Goal: Information Seeking & Learning: Find specific fact

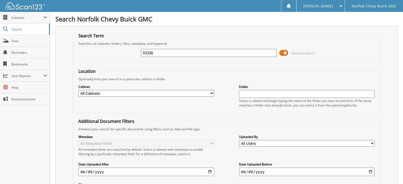
type input "53336"
click at [104, 168] on input "date" at bounding box center [146, 172] width 136 height 8
type input "[DATE]"
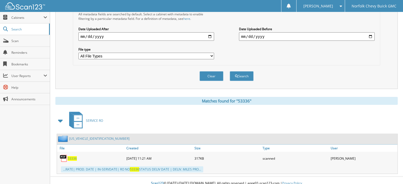
scroll to position [3, 0]
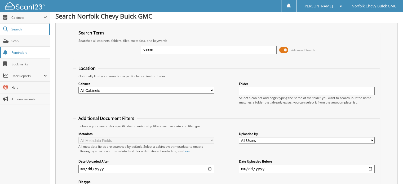
drag, startPoint x: 161, startPoint y: 48, endPoint x: 43, endPoint y: 49, distance: 118.1
click at [70, 49] on div "Search Term Searches all cabinets, folders, files, metadata, and keywords 53336…" at bounding box center [226, 122] width 342 height 198
type input "54744"
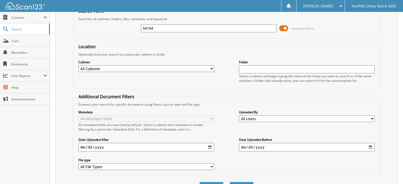
scroll to position [6, 0]
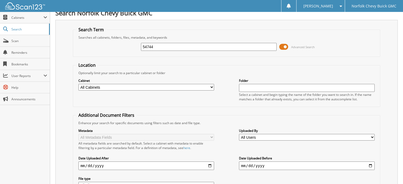
drag, startPoint x: 160, startPoint y: 42, endPoint x: 68, endPoint y: 44, distance: 91.9
click at [77, 44] on div "54744 Advanced Search" at bounding box center [227, 47] width 302 height 14
type input "54312"
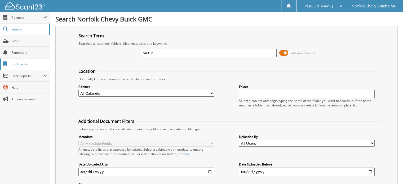
drag, startPoint x: 159, startPoint y: 51, endPoint x: 0, endPoint y: 63, distance: 159.1
click at [0, 68] on body "NIKKI S. Settings Logout Norfolk Chevy Buick GMC Close Cabinets My Company Emai…" at bounding box center [201, 169] width 403 height 339
type input "54743"
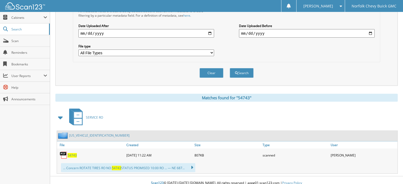
scroll to position [6, 0]
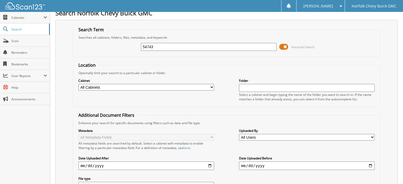
drag, startPoint x: 161, startPoint y: 47, endPoint x: 102, endPoint y: 52, distance: 58.9
click at [102, 52] on div "54743 Advanced Search" at bounding box center [227, 47] width 302 height 14
type input "54683"
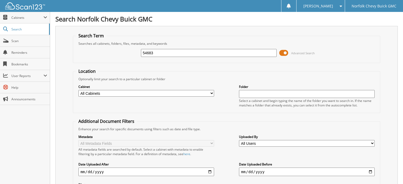
drag, startPoint x: 161, startPoint y: 52, endPoint x: 61, endPoint y: 58, distance: 100.3
click at [77, 57] on div "54683 Advanced Search" at bounding box center [227, 53] width 302 height 14
type input "54768"
click at [53, 54] on div "Search Norfolk Chevy Buick GMC Search Term Searches all cabinets, folders, file…" at bounding box center [226, 164] width 353 height 328
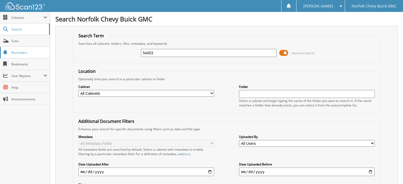
type input "54453"
click at [149, 52] on input "54453" at bounding box center [209, 53] width 136 height 8
click at [172, 56] on input "54453" at bounding box center [209, 53] width 136 height 8
drag, startPoint x: 70, startPoint y: 56, endPoint x: 43, endPoint y: 53, distance: 27.1
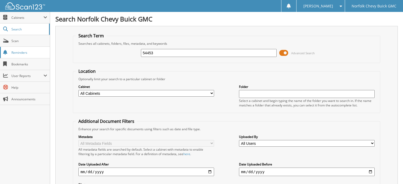
click at [45, 54] on body "NIKKI S. Settings Logout Norfolk Chevy Buick GMC Close Cabinets My Company Emai…" at bounding box center [201, 162] width 403 height 325
type input "54724"
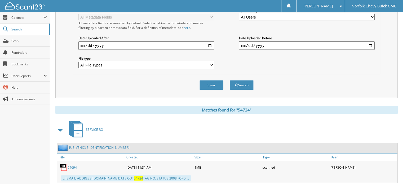
scroll to position [135, 0]
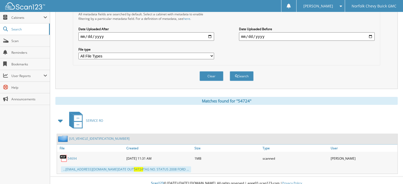
click at [71, 156] on link "54694" at bounding box center [72, 158] width 9 height 5
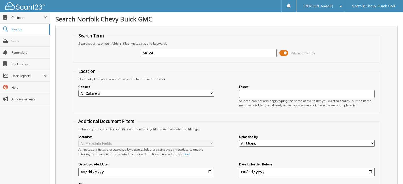
scroll to position [0, 0]
drag, startPoint x: 111, startPoint y: 53, endPoint x: 93, endPoint y: 53, distance: 18.6
click at [95, 53] on div "54724 Advanced Search" at bounding box center [227, 53] width 302 height 14
type input "54155"
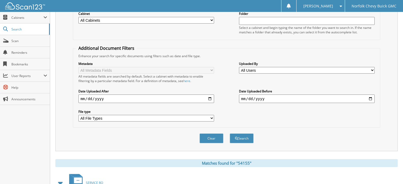
scroll to position [33, 0]
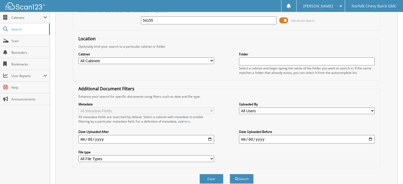
drag, startPoint x: 105, startPoint y: 17, endPoint x: 55, endPoint y: 20, distance: 49.6
click at [55, 20] on div "Search Norfolk Chevy Buick GMC Search Term Searches all cabinets, folders, file…" at bounding box center [226, 144] width 353 height 355
type input "54720"
click at [230, 174] on button "Search" at bounding box center [242, 179] width 24 height 10
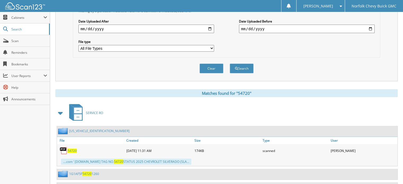
scroll to position [29, 0]
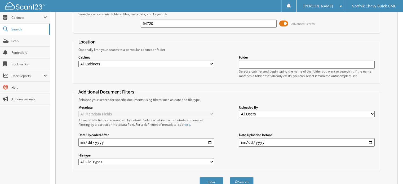
drag, startPoint x: 117, startPoint y: 21, endPoint x: 89, endPoint y: 23, distance: 27.6
click at [89, 23] on div "54720 Advanced Search" at bounding box center [227, 23] width 302 height 14
type input "54762"
click at [230, 177] on button "Search" at bounding box center [242, 182] width 24 height 10
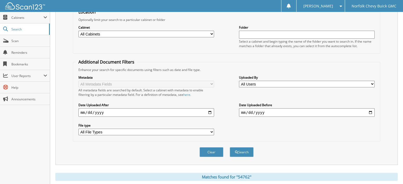
scroll to position [3, 0]
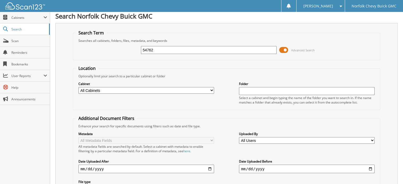
drag, startPoint x: 125, startPoint y: 51, endPoint x: 84, endPoint y: 47, distance: 41.4
click at [95, 48] on div "54762 Advanced Search" at bounding box center [227, 50] width 302 height 14
type input "54693"
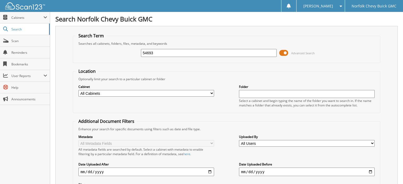
drag, startPoint x: 160, startPoint y: 55, endPoint x: 116, endPoint y: 50, distance: 44.5
click at [119, 50] on div "54693 Advanced Search" at bounding box center [227, 53] width 302 height 14
type input "54729"
drag, startPoint x: 126, startPoint y: 54, endPoint x: 83, endPoint y: 50, distance: 43.1
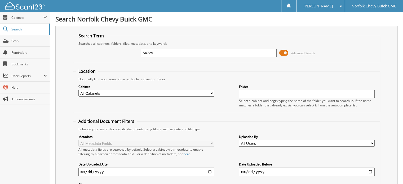
click at [83, 50] on div "54729 Advanced Search" at bounding box center [227, 53] width 302 height 14
type input "54692"
drag, startPoint x: 157, startPoint y: 44, endPoint x: 158, endPoint y: 52, distance: 7.8
click at [156, 45] on div "Searches all cabinets, folders, files, metadata, and keywords" at bounding box center [227, 43] width 302 height 5
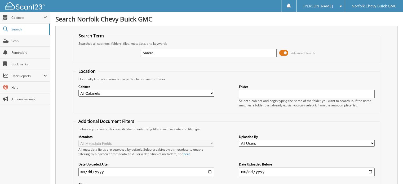
drag, startPoint x: 158, startPoint y: 52, endPoint x: 67, endPoint y: 56, distance: 91.8
click at [71, 56] on div "Search Term Searches all cabinets, folders, files, metadata, and keywords 54692…" at bounding box center [226, 125] width 342 height 198
type input "54764"
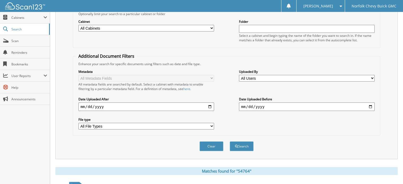
scroll to position [16, 0]
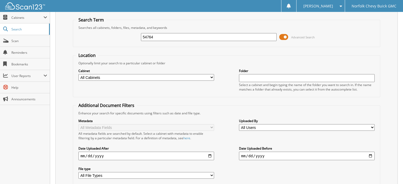
drag, startPoint x: 160, startPoint y: 35, endPoint x: 45, endPoint y: 39, distance: 115.5
click at [69, 39] on div "Search Term Searches all cabinets, folders, files, metadata, and keywords 54764…" at bounding box center [226, 109] width 342 height 198
type input "54784"
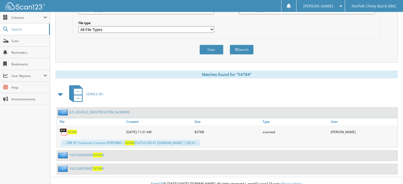
scroll to position [29, 0]
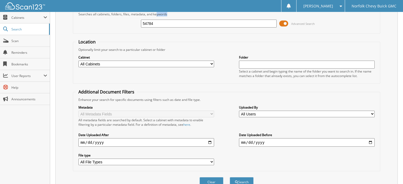
drag, startPoint x: 157, startPoint y: 16, endPoint x: 157, endPoint y: 20, distance: 4.8
click at [157, 19] on fieldset "Search Term Searches all cabinets, folders, files, metadata, and keywords 54784…" at bounding box center [226, 18] width 307 height 30
drag, startPoint x: 157, startPoint y: 23, endPoint x: 23, endPoint y: 26, distance: 133.8
click at [29, 27] on body "[PERSON_NAME] Settings Logout Norfolk Chevy Buick GMC Close Cabinets My Company…" at bounding box center [201, 147] width 403 height 352
type input "54639"
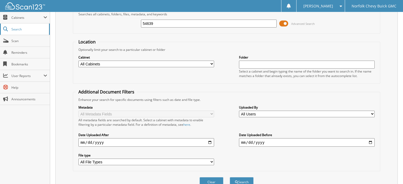
click at [230, 177] on button "Search" at bounding box center [242, 182] width 24 height 10
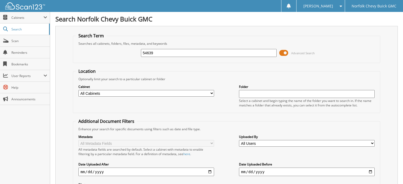
drag, startPoint x: 167, startPoint y: 53, endPoint x: 84, endPoint y: 50, distance: 82.4
click at [84, 50] on div "54639 Advanced Search" at bounding box center [227, 53] width 302 height 14
type input "54517"
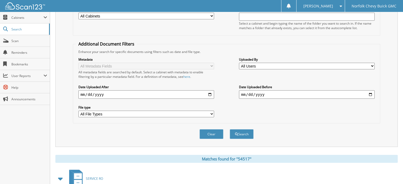
scroll to position [139, 0]
